Goal: Information Seeking & Learning: Learn about a topic

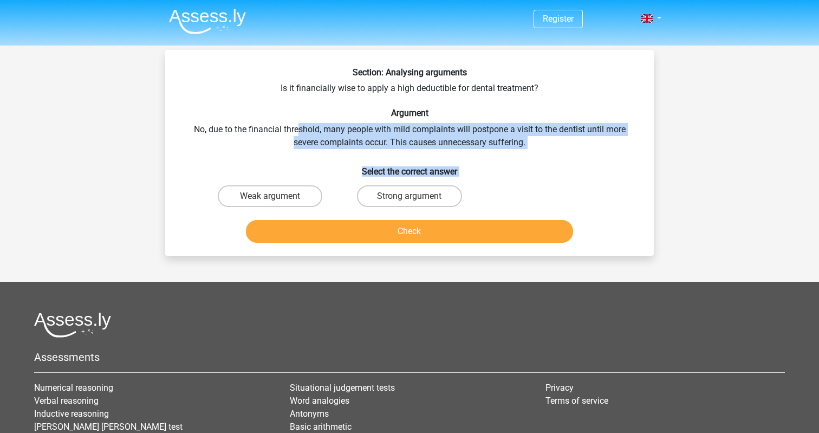
drag, startPoint x: 474, startPoint y: 197, endPoint x: 296, endPoint y: 124, distance: 192.6
click at [296, 124] on div "Section: Analysing arguments Is it financially wise to apply a high deductible …" at bounding box center [409, 157] width 480 height 180
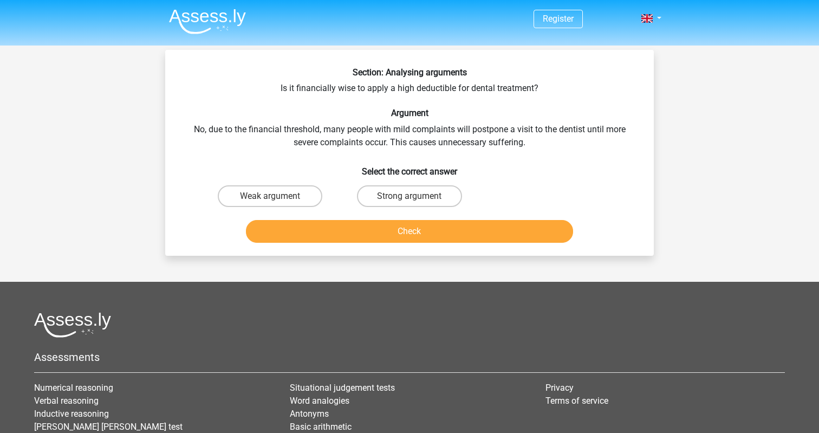
click at [367, 96] on div "Section: Analysing arguments Is it financially wise to apply a high deductible …" at bounding box center [409, 157] width 480 height 180
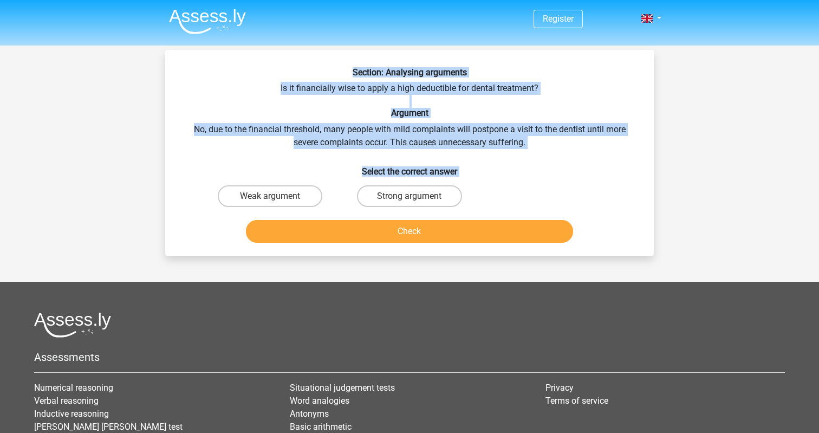
drag, startPoint x: 352, startPoint y: 73, endPoint x: 479, endPoint y: 201, distance: 180.0
click at [479, 201] on div "Section: Analysing arguments Is it financially wise to apply a high deductible …" at bounding box center [409, 157] width 480 height 180
click at [515, 144] on div "Section: Analysing arguments Is it financially wise to apply a high deductible …" at bounding box center [409, 157] width 480 height 180
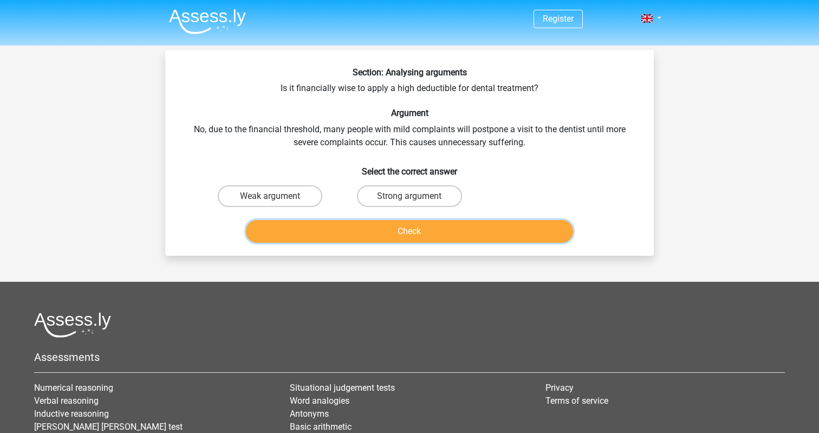
click at [412, 226] on button "Check" at bounding box center [410, 231] width 328 height 23
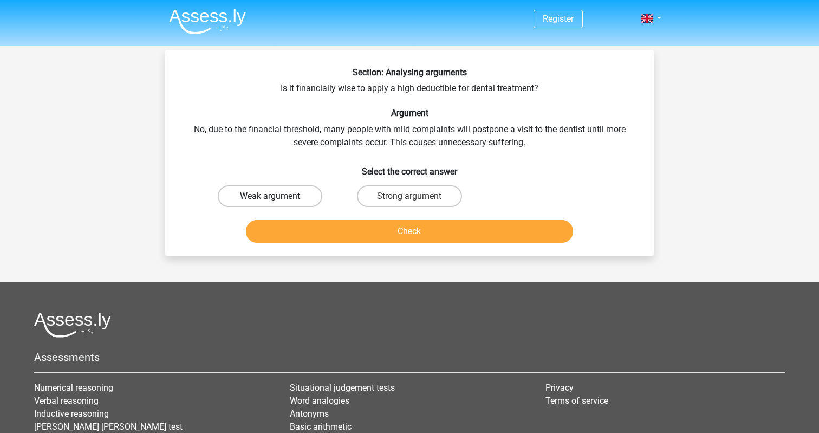
click at [303, 198] on label "Weak argument" at bounding box center [270, 196] width 105 height 22
click at [277, 198] on input "Weak argument" at bounding box center [273, 199] width 7 height 7
radio input "true"
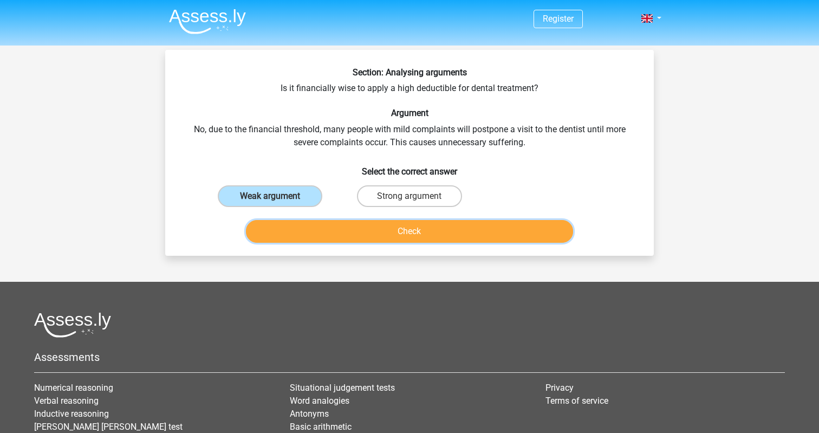
click at [356, 232] on button "Check" at bounding box center [410, 231] width 328 height 23
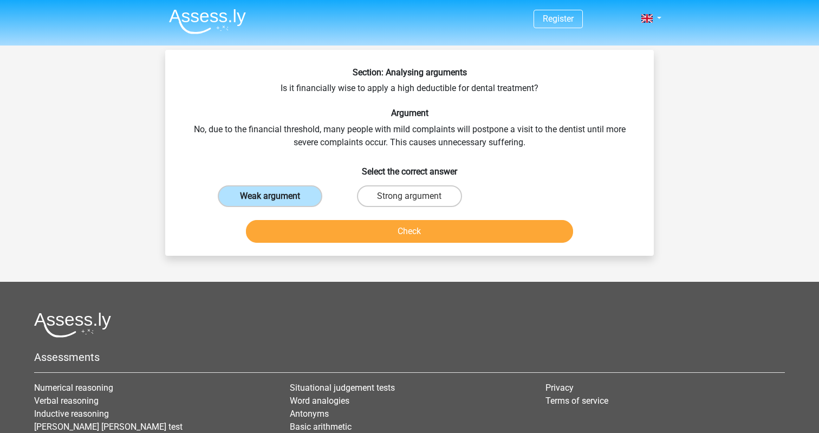
click at [299, 190] on label "Weak argument" at bounding box center [270, 196] width 105 height 22
click at [277, 196] on input "Weak argument" at bounding box center [273, 199] width 7 height 7
click at [292, 198] on label "Weak argument" at bounding box center [270, 196] width 105 height 22
click at [277, 198] on input "Weak argument" at bounding box center [273, 199] width 7 height 7
radio input "true"
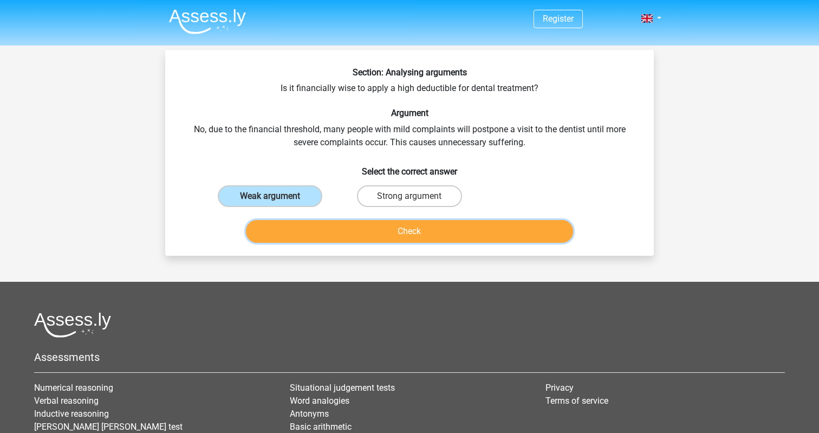
click at [345, 220] on button "Check" at bounding box center [410, 231] width 328 height 23
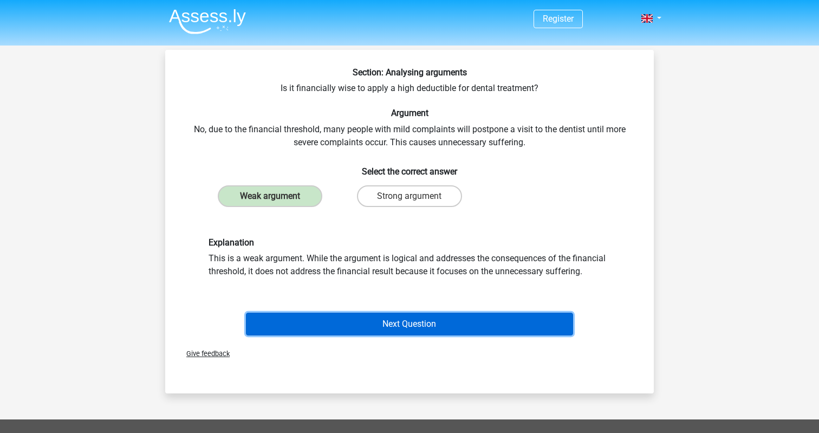
click at [446, 322] on button "Next Question" at bounding box center [410, 323] width 328 height 23
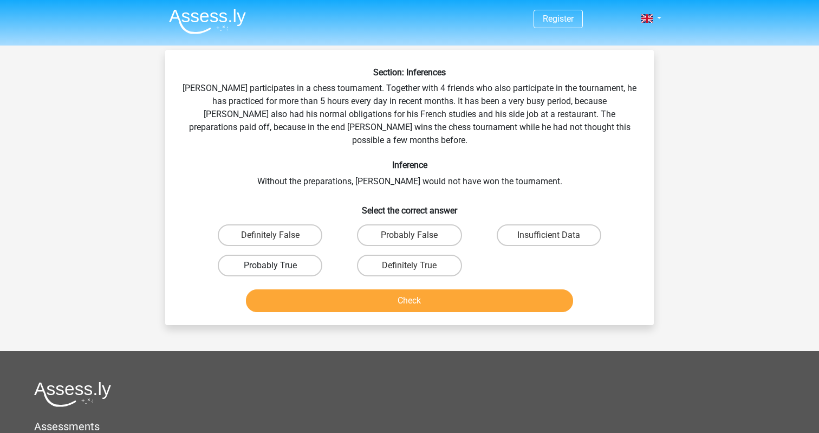
click at [275, 254] on label "Probably True" at bounding box center [270, 265] width 105 height 22
click at [275, 265] on input "Probably True" at bounding box center [273, 268] width 7 height 7
radio input "true"
click at [352, 289] on button "Check" at bounding box center [410, 300] width 328 height 23
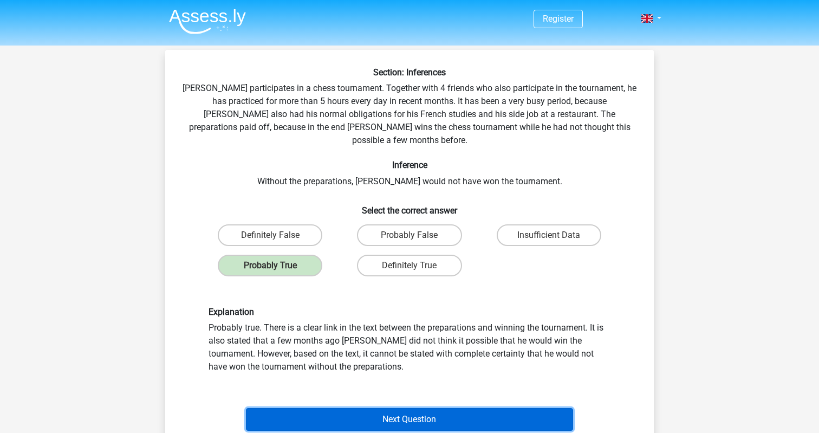
click at [362, 408] on button "Next Question" at bounding box center [410, 419] width 328 height 23
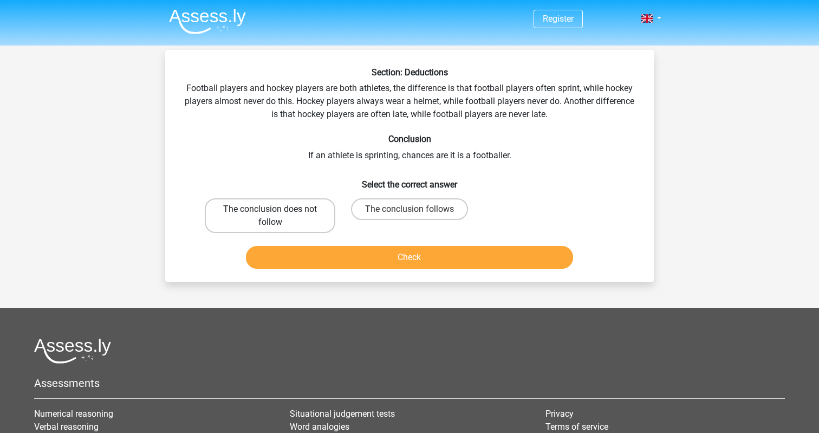
click at [311, 220] on label "The conclusion does not follow" at bounding box center [270, 215] width 130 height 35
click at [277, 216] on input "The conclusion does not follow" at bounding box center [273, 212] width 7 height 7
radio input "true"
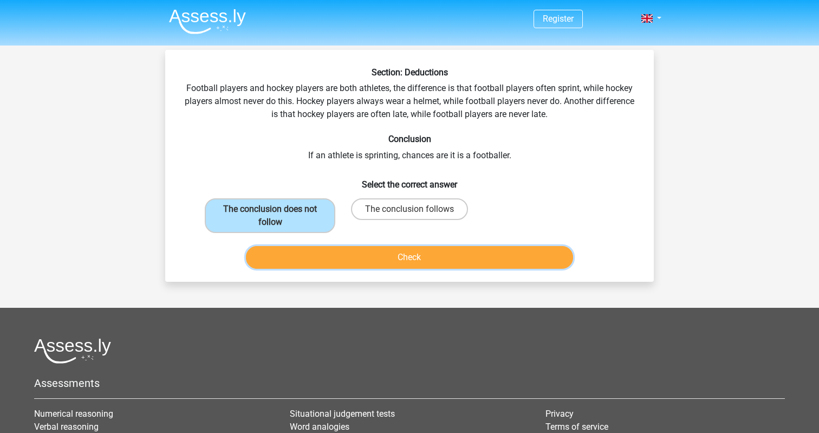
click at [351, 257] on button "Check" at bounding box center [410, 257] width 328 height 23
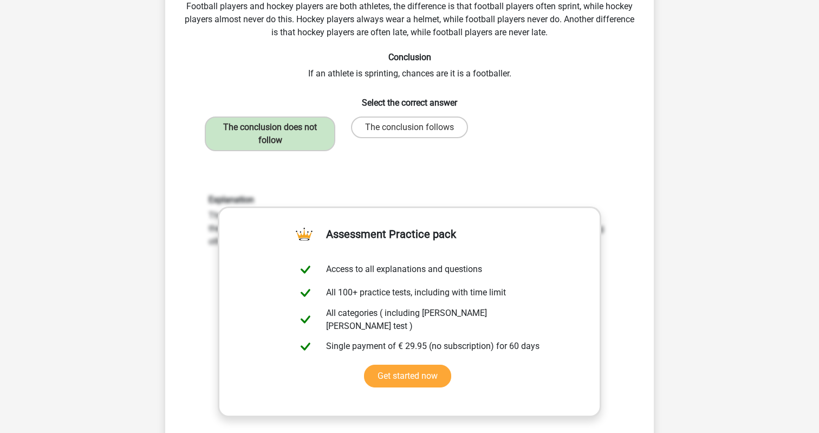
scroll to position [113, 0]
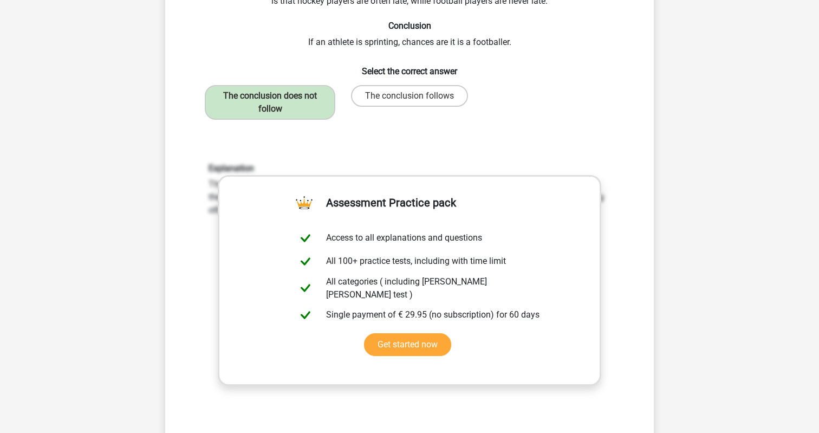
click at [467, 383] on div "Explanation The conclusion does not follow. Nothing is stated about how many fo…" at bounding box center [409, 305] width 454 height 336
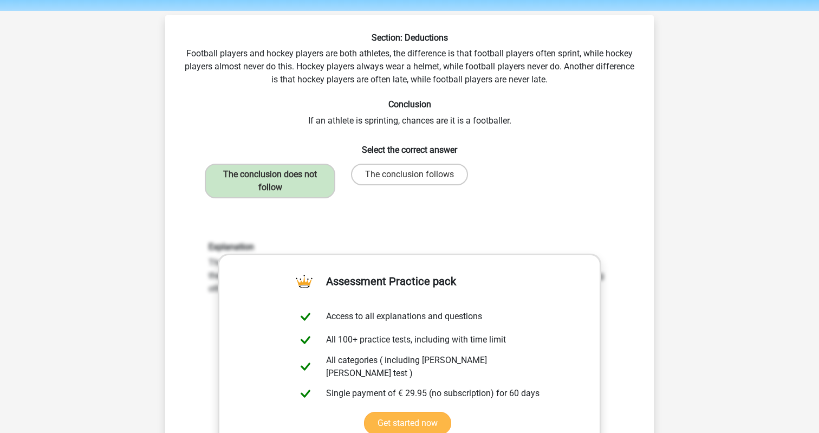
scroll to position [0, 0]
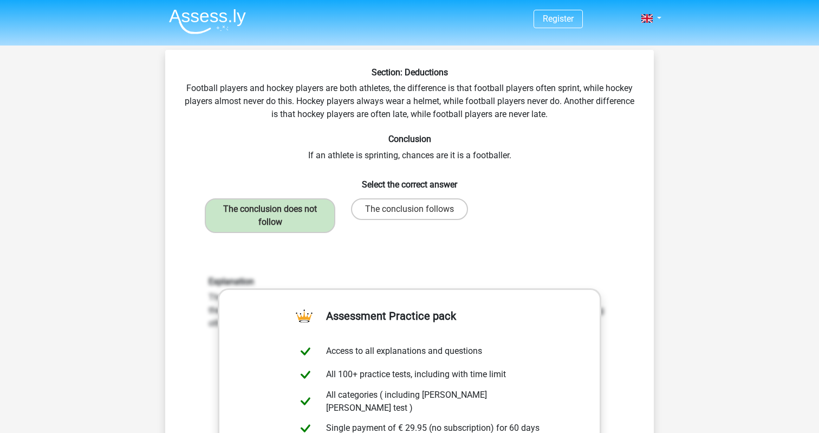
click at [523, 259] on div "Explanation The conclusion does not follow. Nothing is stated about how many fo…" at bounding box center [409, 418] width 454 height 336
